Goal: Task Accomplishment & Management: Use online tool/utility

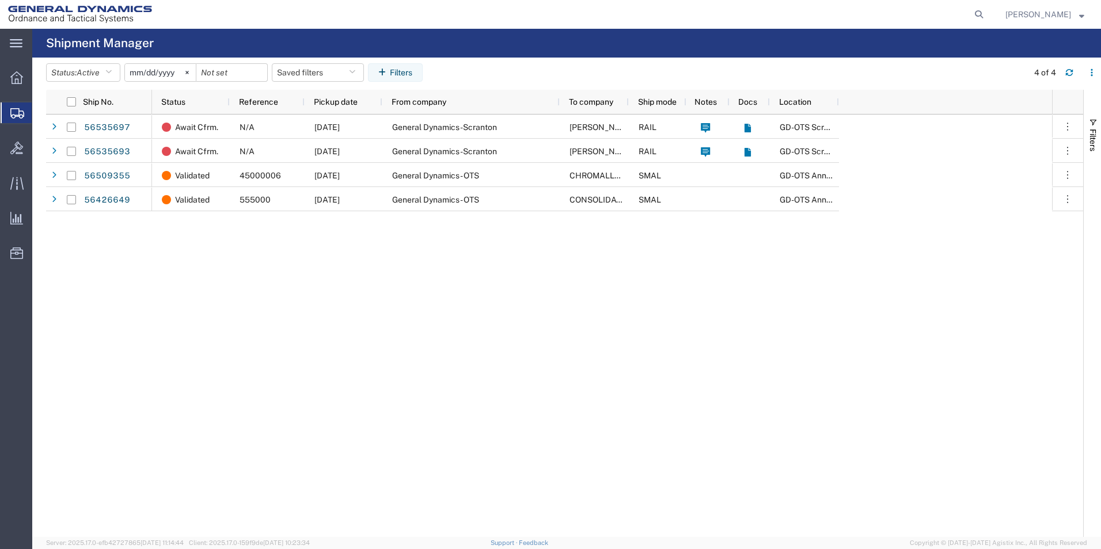
click at [815, 382] on div "Await Cfrm. N/A [DATE] General Dynamics-Scranton [PERSON_NAME] [US_STATE] ARMY …" at bounding box center [602, 326] width 900 height 423
click at [90, 79] on button "Status: Active" at bounding box center [83, 72] width 74 height 18
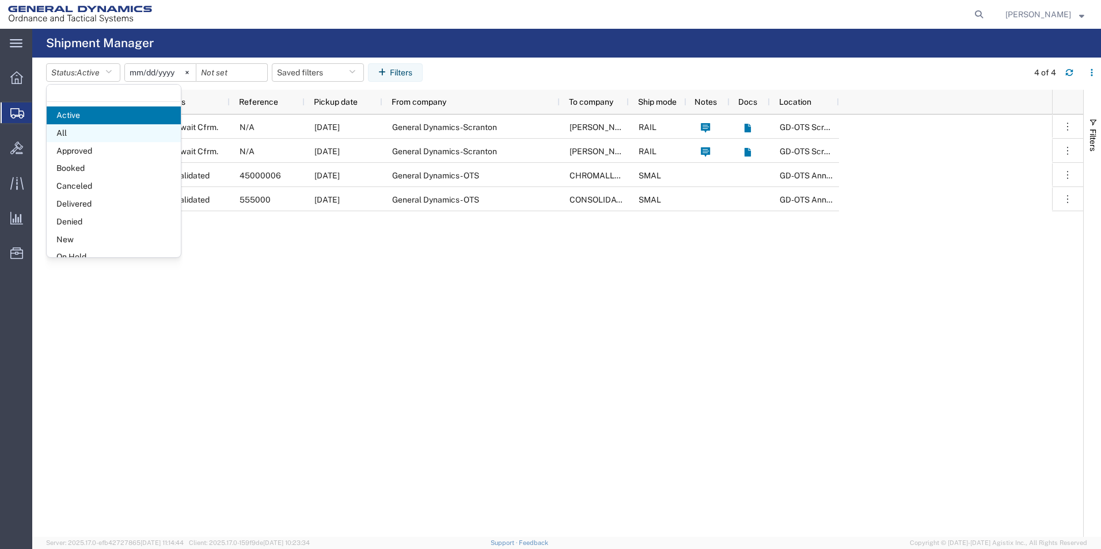
click at [73, 128] on span "All" at bounding box center [114, 133] width 134 height 18
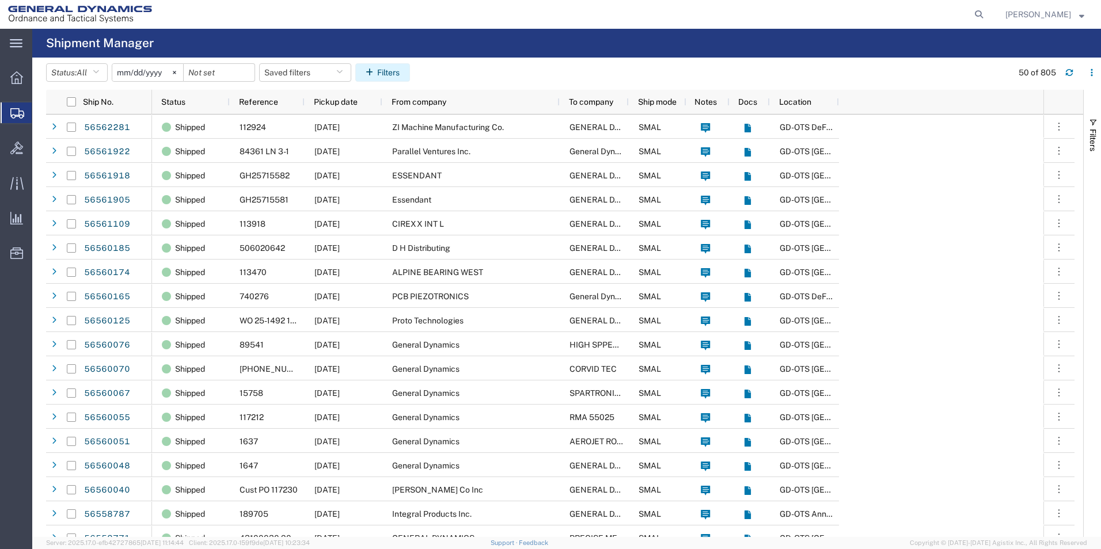
click at [407, 74] on button "Filters" at bounding box center [382, 72] width 55 height 18
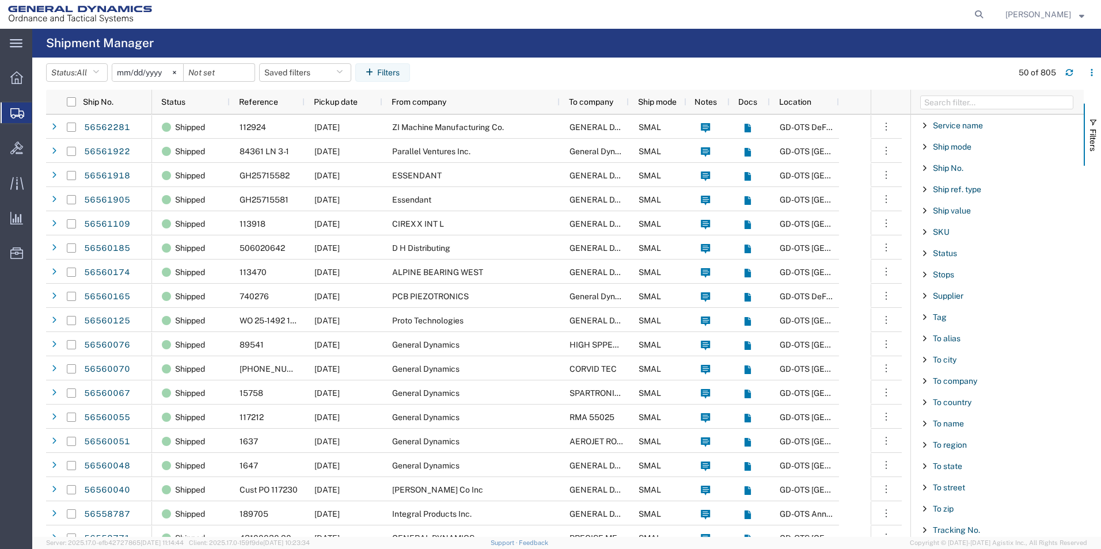
scroll to position [984, 0]
click at [962, 335] on span "To company" at bounding box center [955, 335] width 44 height 9
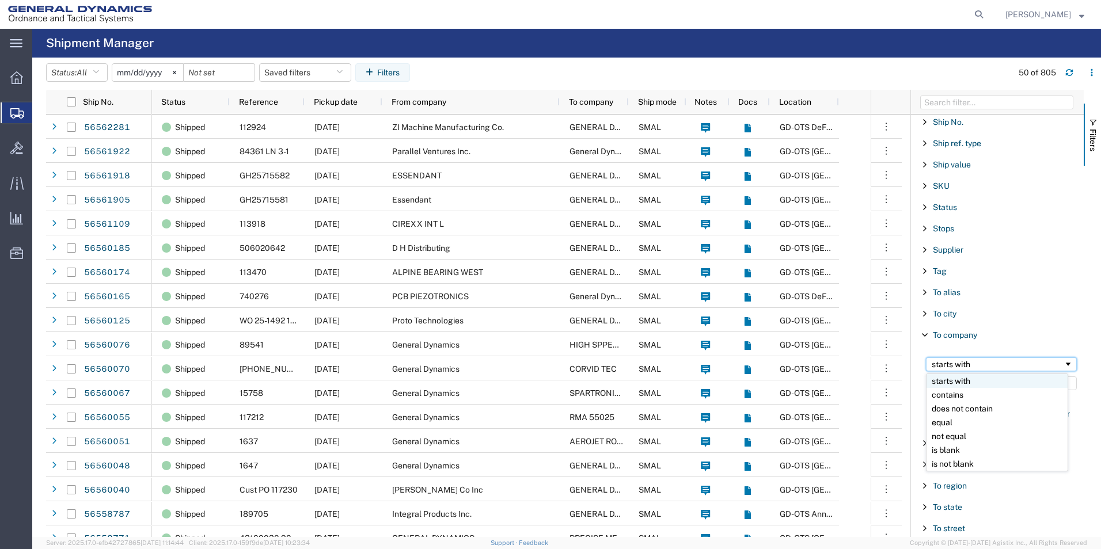
click at [984, 361] on div "starts with" at bounding box center [998, 364] width 132 height 9
click at [961, 381] on input "Filter Value" at bounding box center [1001, 384] width 151 height 14
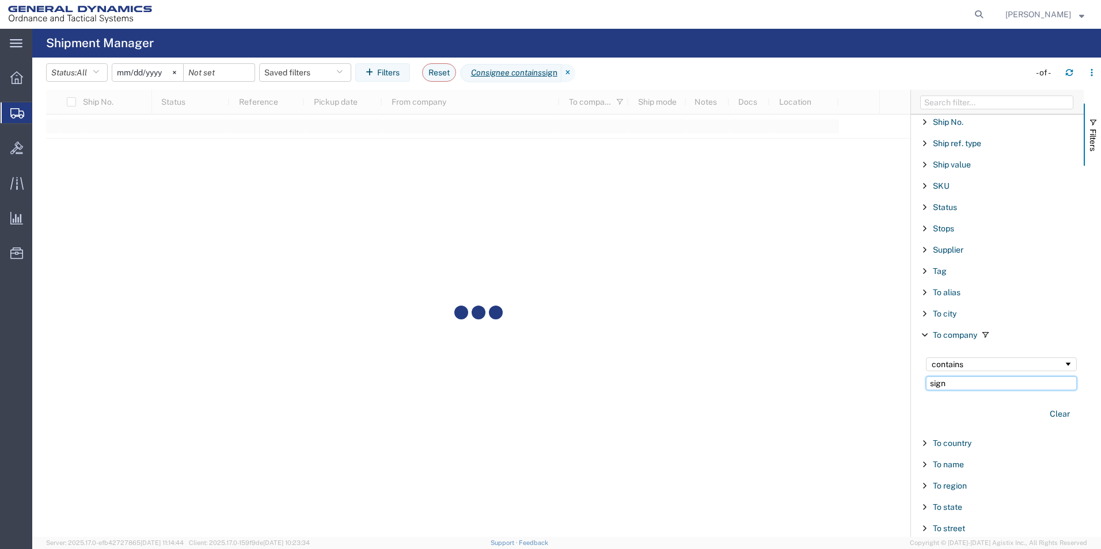
type input "sign"
click at [143, 78] on input "[DATE]" at bounding box center [147, 72] width 71 height 17
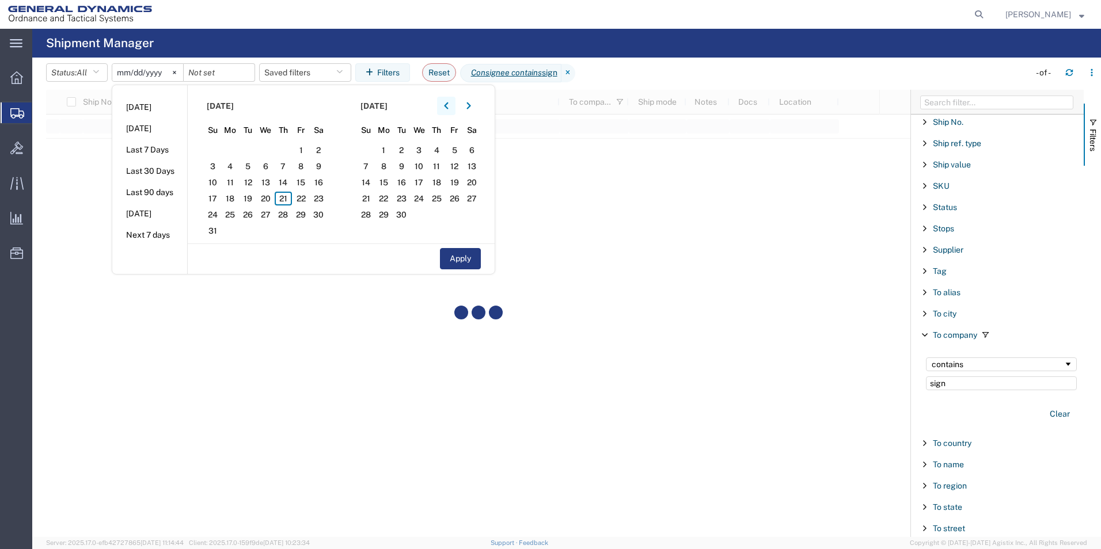
click at [453, 106] on button "button" at bounding box center [446, 106] width 18 height 18
click at [453, 105] on button "button" at bounding box center [446, 106] width 18 height 18
click at [251, 146] on span "1" at bounding box center [248, 150] width 18 height 14
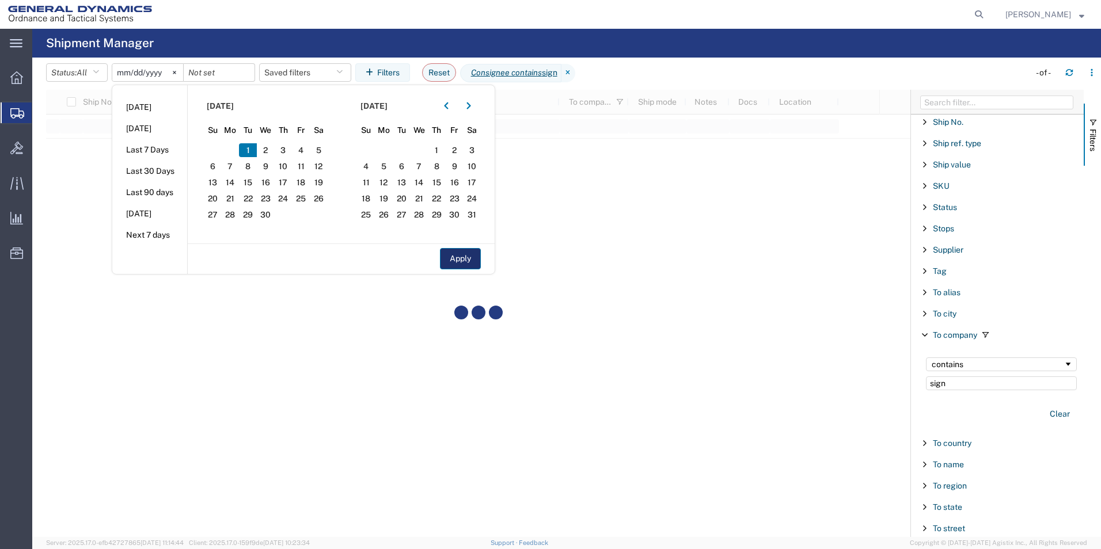
click at [466, 256] on button "Apply" at bounding box center [460, 258] width 41 height 21
type input "[DATE]"
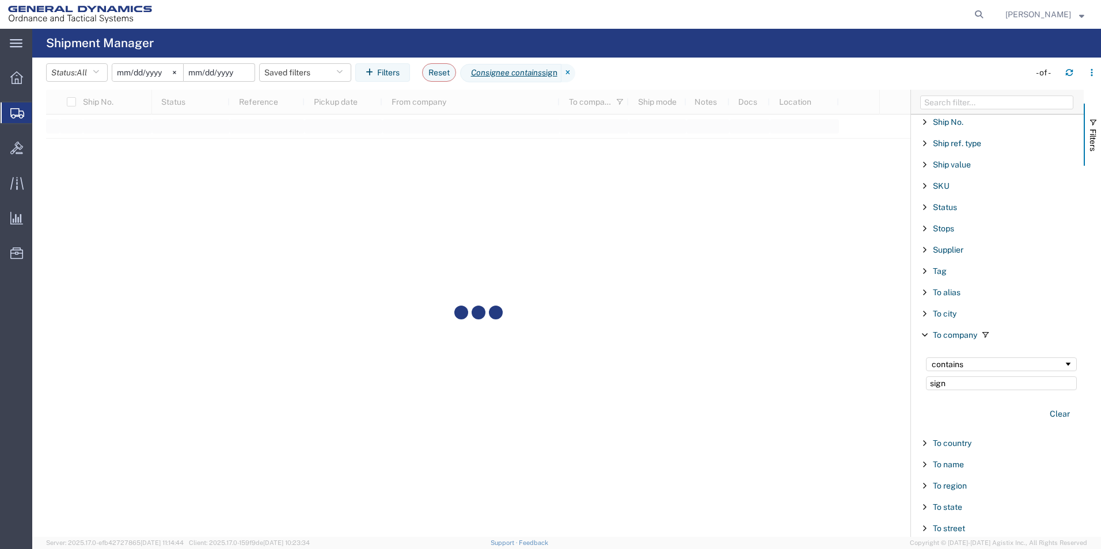
click at [202, 71] on input "date" at bounding box center [219, 72] width 71 height 17
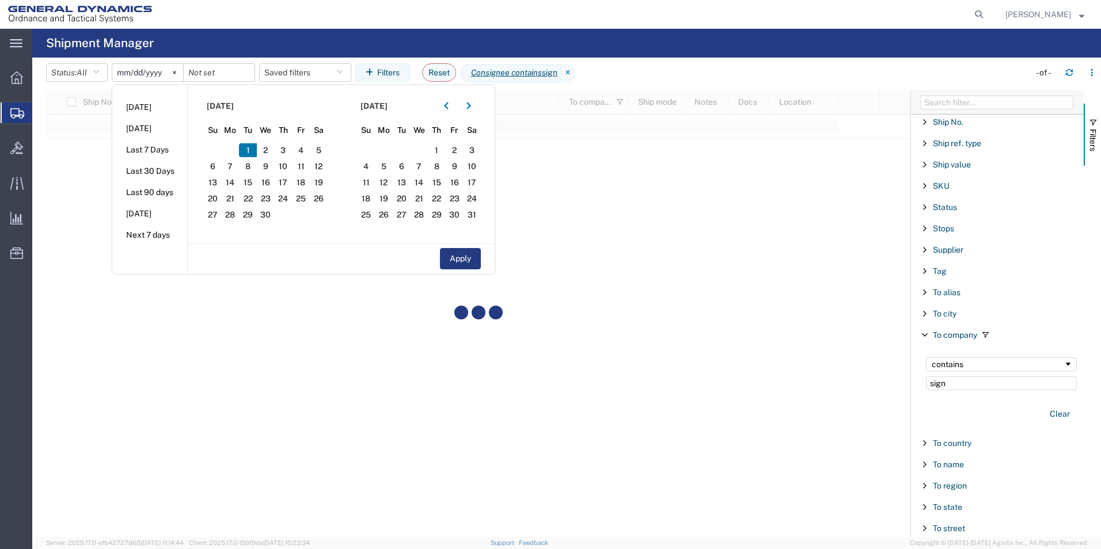
click at [630, 68] on agx-table-filter-chips "Status: All Active All Approved Booked Canceled Delivered Denied New On Hold Pe…" at bounding box center [535, 76] width 978 height 26
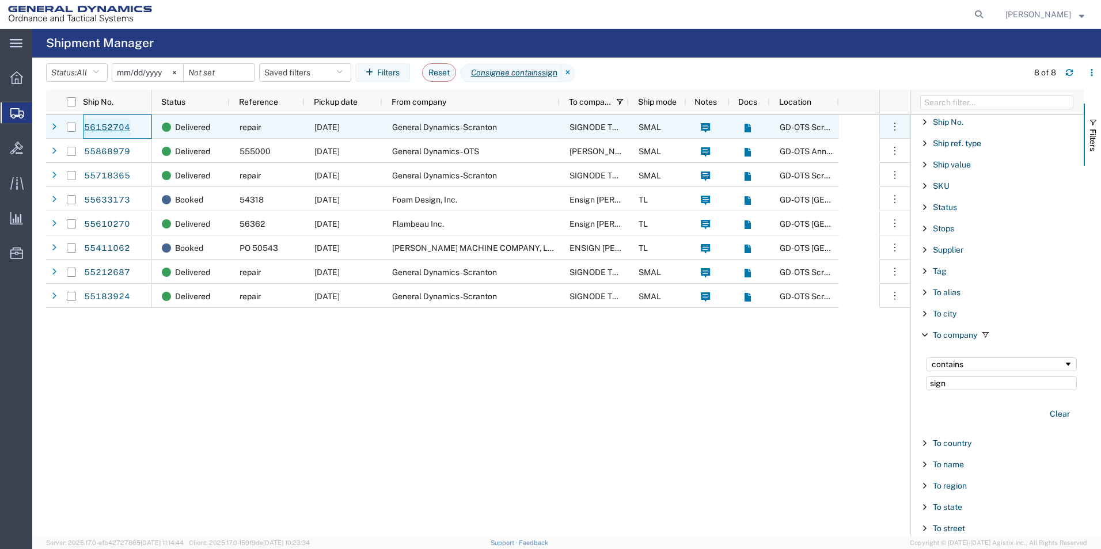
drag, startPoint x: 134, startPoint y: 127, endPoint x: 89, endPoint y: 127, distance: 44.9
click at [89, 127] on div "56152704" at bounding box center [117, 127] width 69 height 24
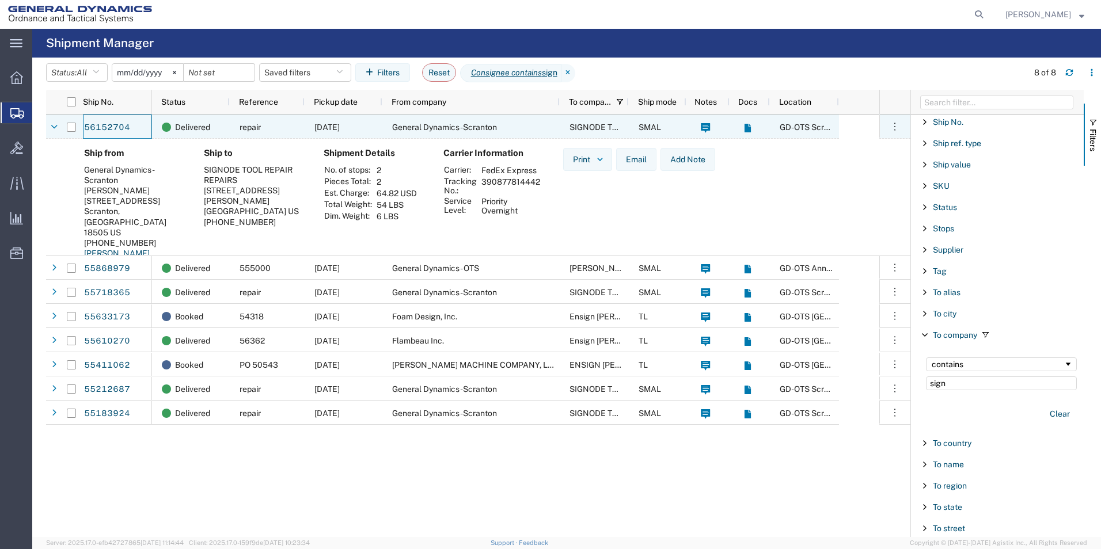
drag, startPoint x: 118, startPoint y: 126, endPoint x: 345, endPoint y: 237, distance: 252.4
click at [345, 237] on div "Shipment Details No. of stops: 2 Pieces Total: 2 Est. Charge: 64.82 USD Total W…" at bounding box center [374, 225] width 120 height 154
click at [115, 126] on link "56152704" at bounding box center [107, 128] width 47 height 18
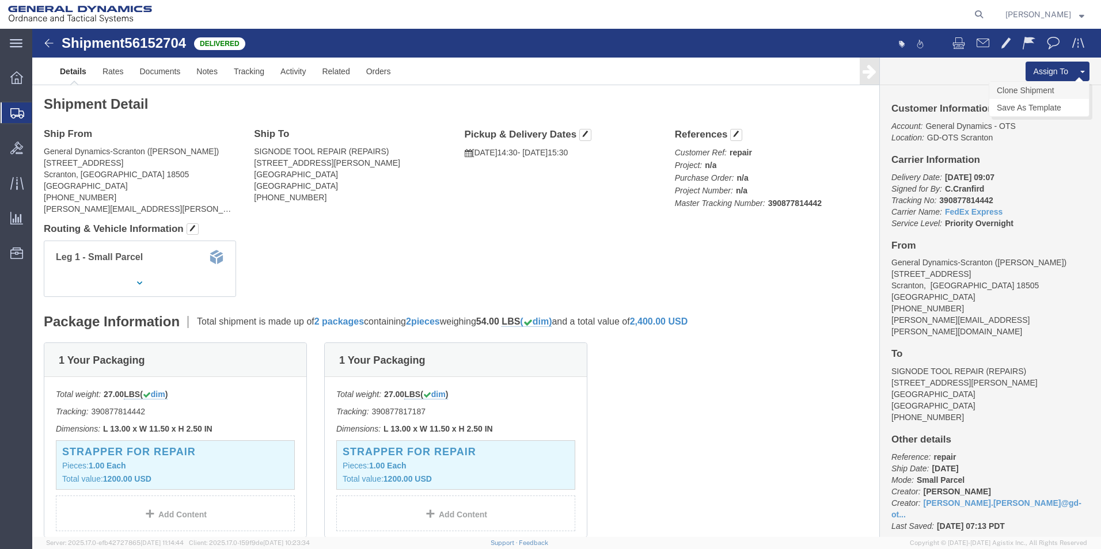
click link "Clone Shipment"
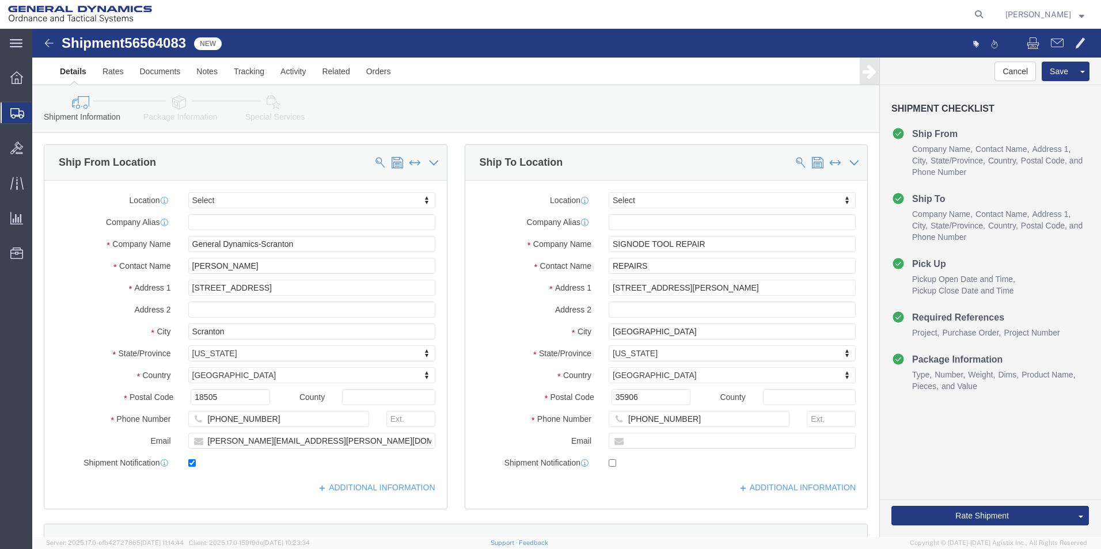
select select
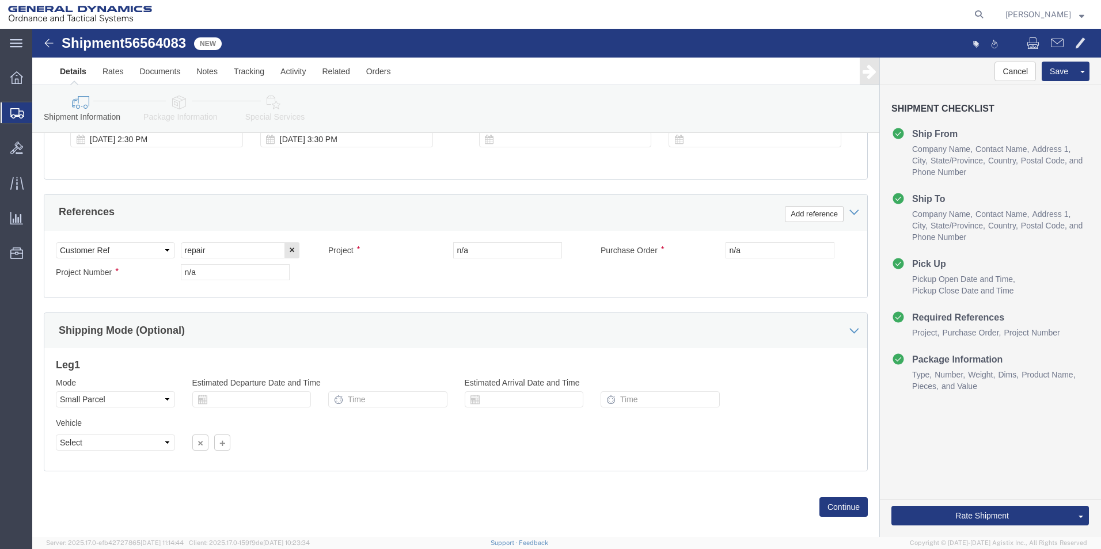
scroll to position [502, 0]
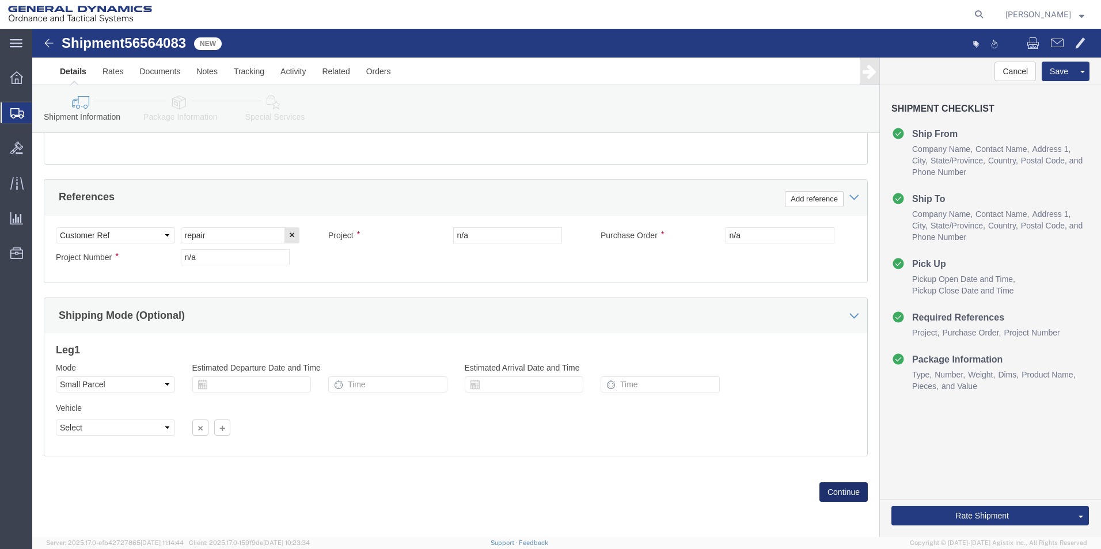
click button "Continue"
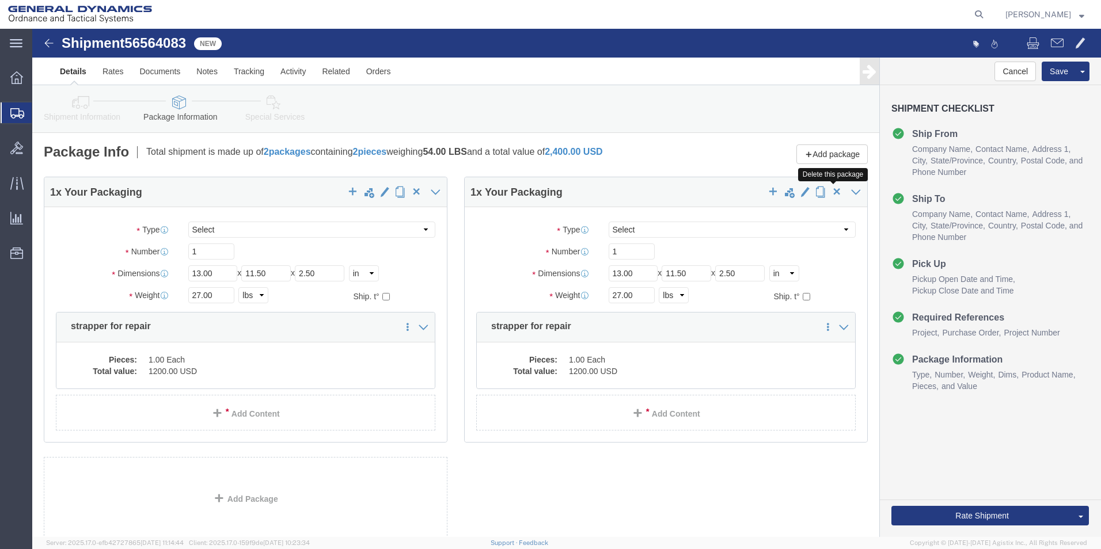
click span "button"
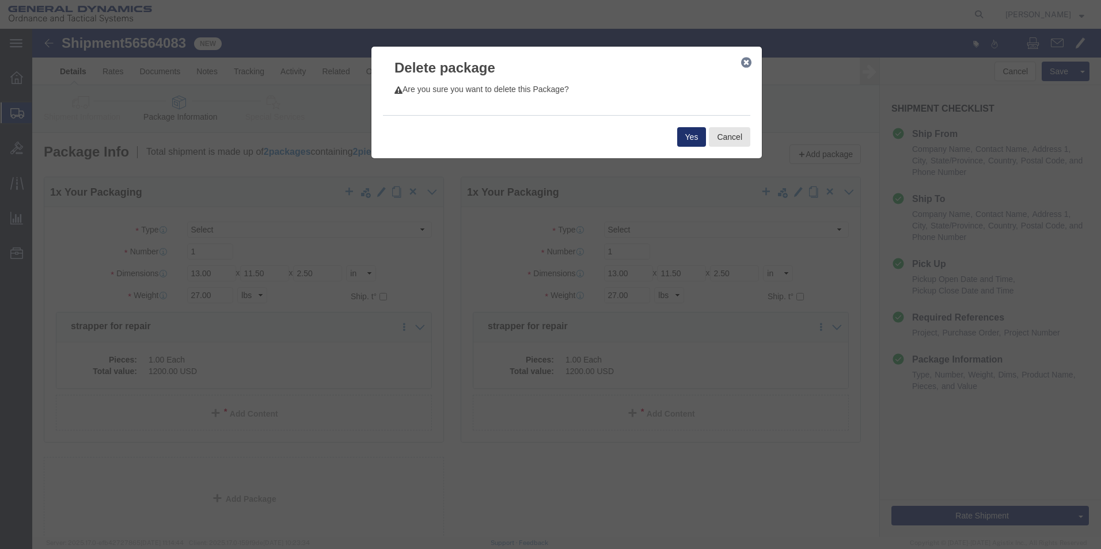
click button "Yes"
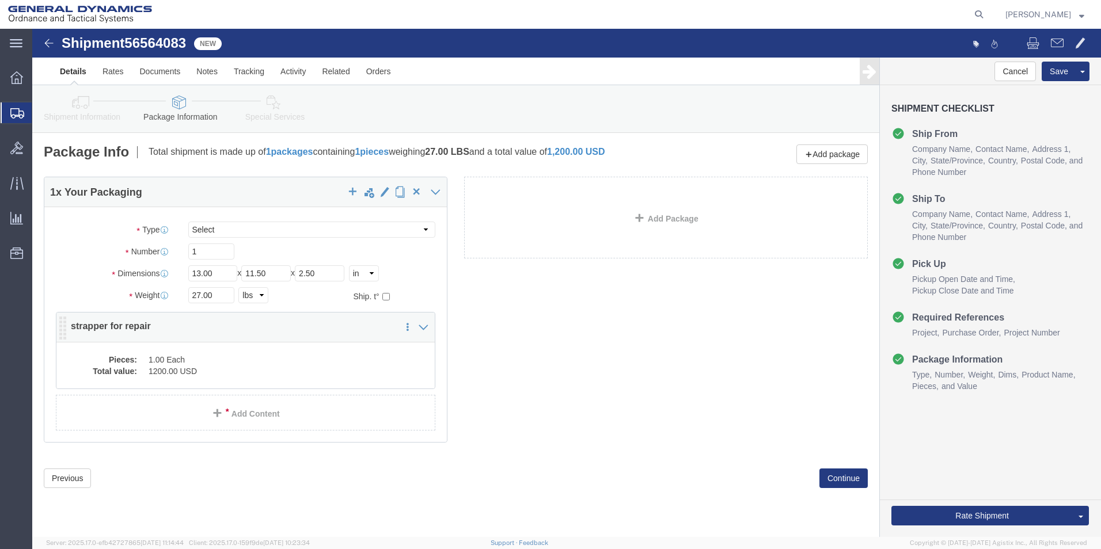
click dd "1.00 Each"
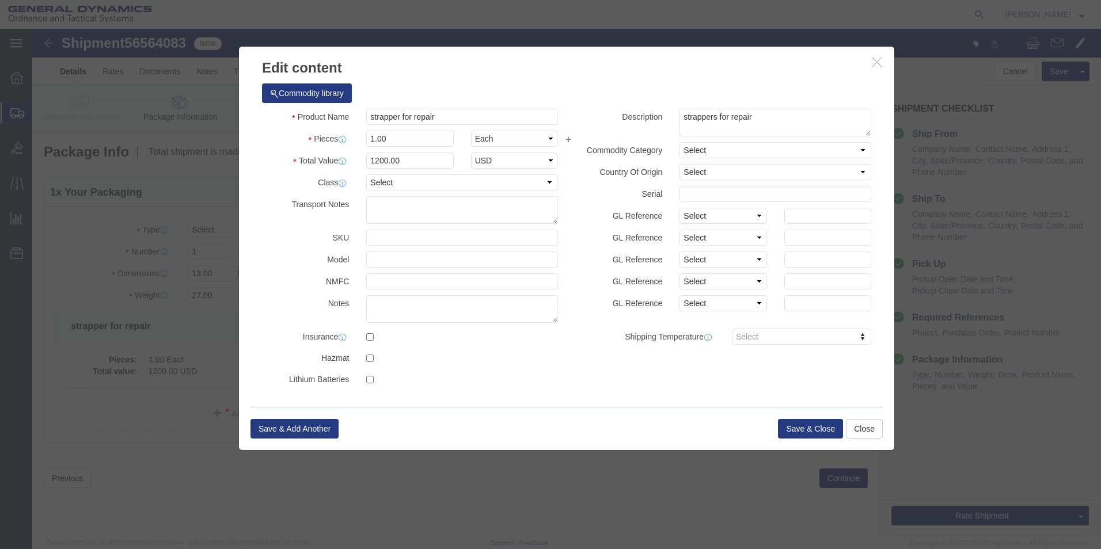
click icon "button"
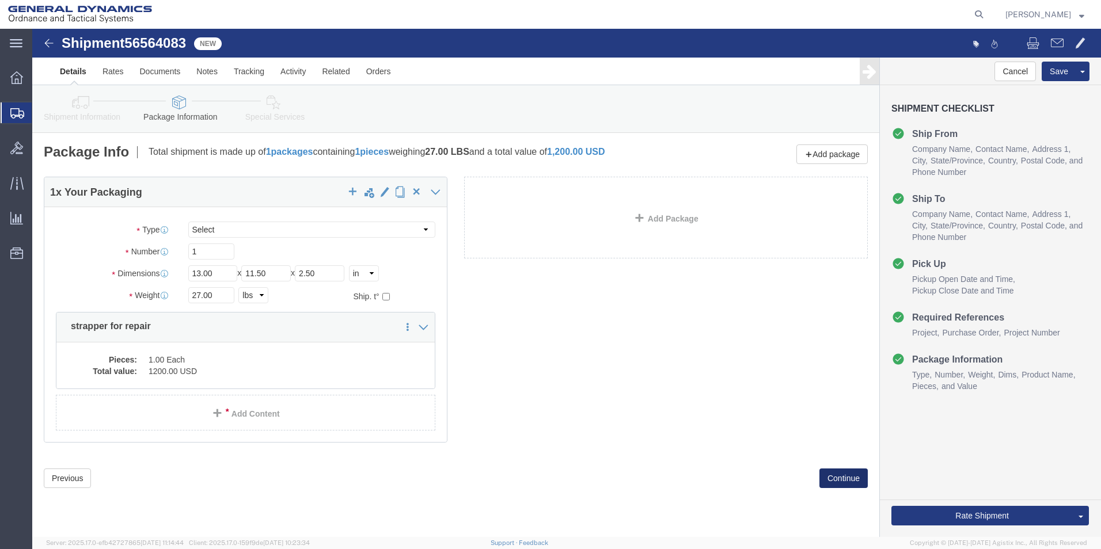
click button "Continue"
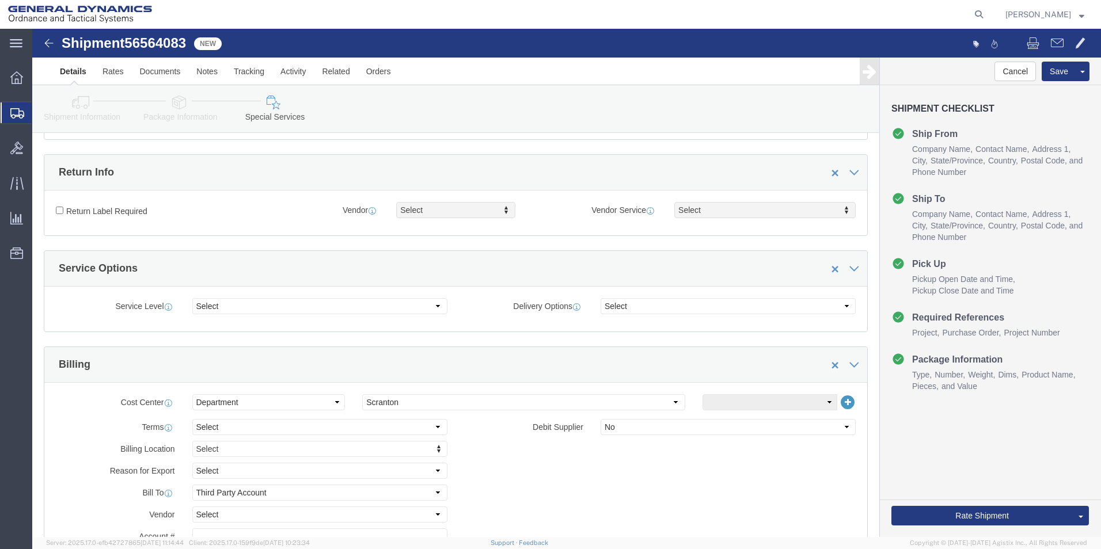
scroll to position [403, 0]
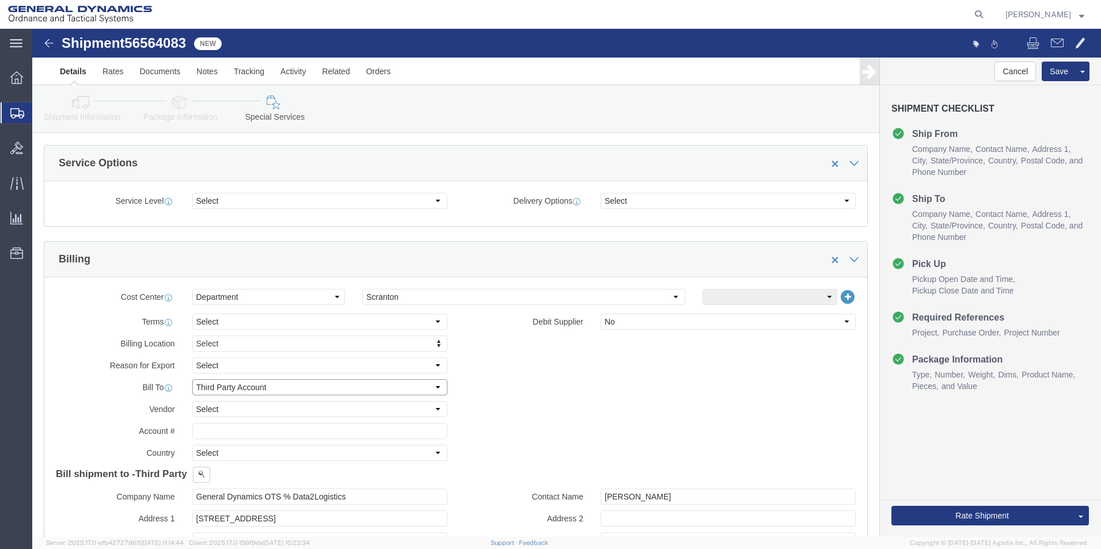
click select "Select Recipient Account Sender/Shipper Third Party Account"
select select "SHIP"
click select "Select Recipient Account Sender/Shipper Third Party Account"
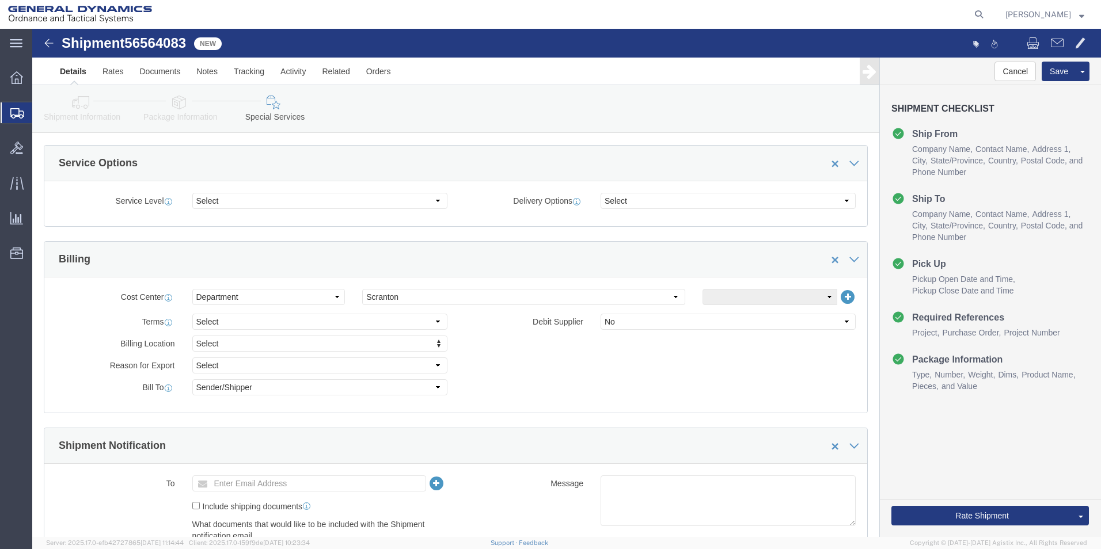
click div "Billing Location Select Select My Profile Location GD-OTS [GEOGRAPHIC_DATA] (Co…"
click button "Rate Shipment"
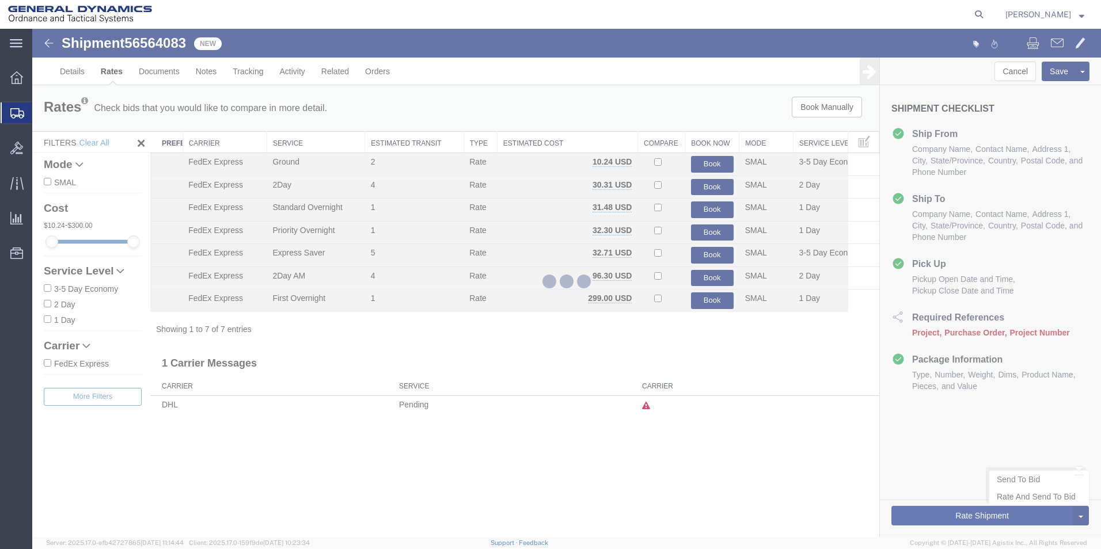
scroll to position [0, 0]
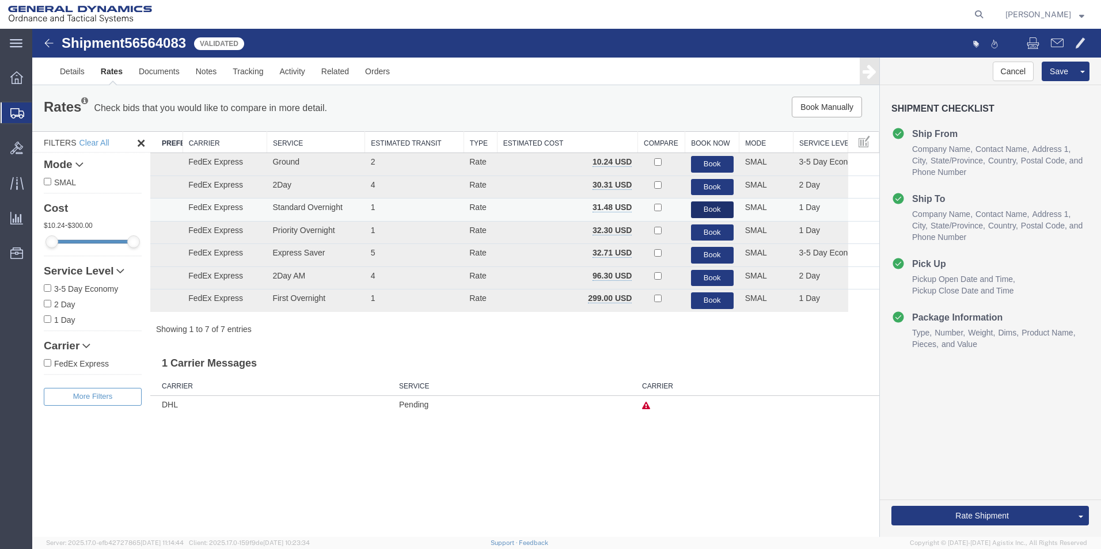
click at [721, 214] on button "Book" at bounding box center [712, 210] width 43 height 17
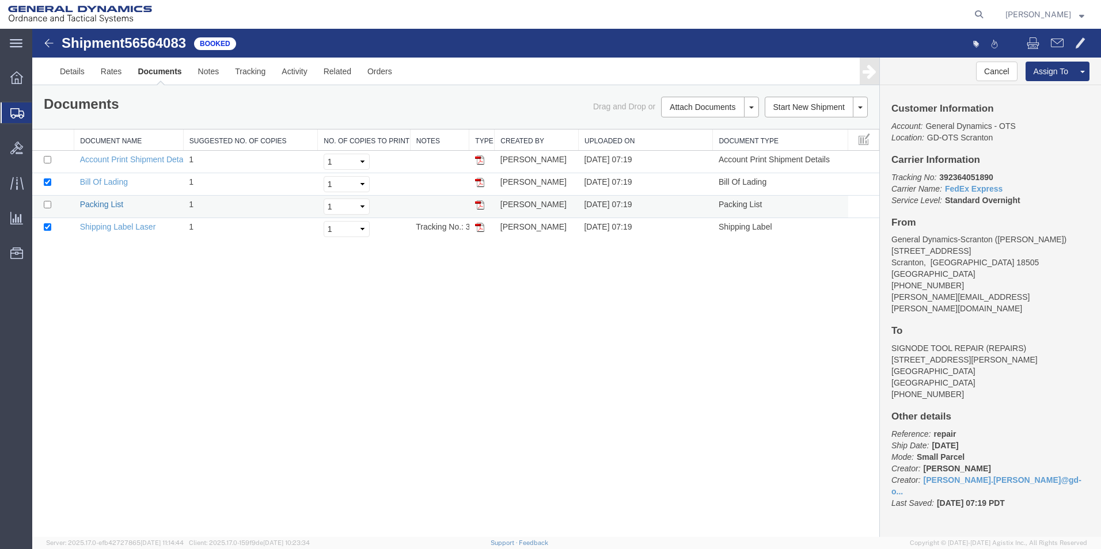
click at [100, 202] on link "Packing List" at bounding box center [101, 204] width 43 height 9
click at [91, 225] on link "Shipping Label Laser" at bounding box center [118, 226] width 76 height 9
